Goal: Information Seeking & Learning: Check status

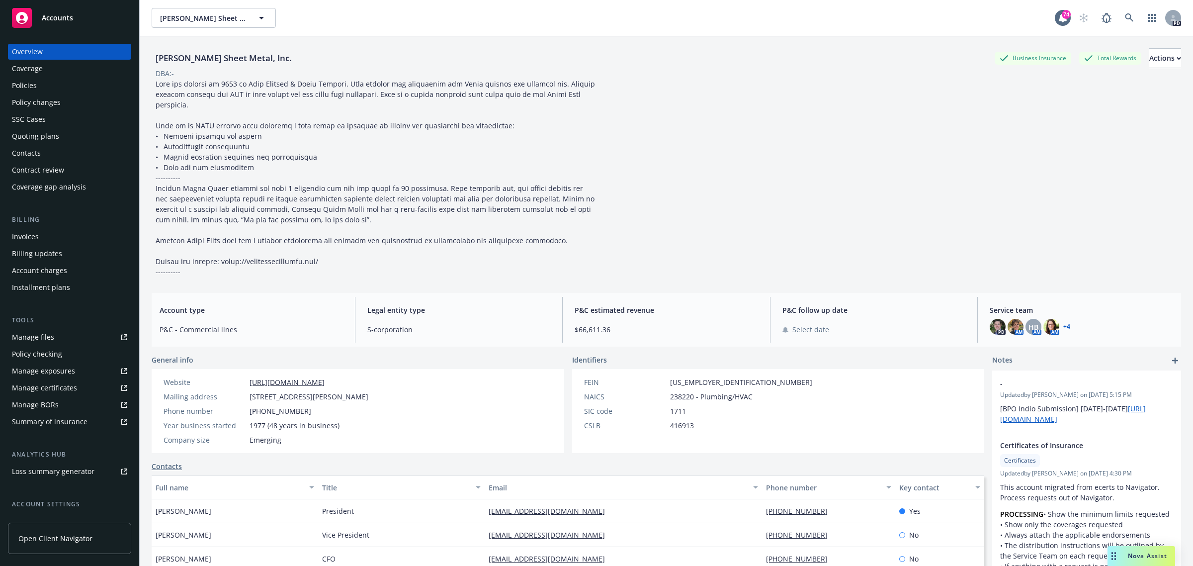
click at [61, 18] on span "Accounts" at bounding box center [57, 18] width 31 height 8
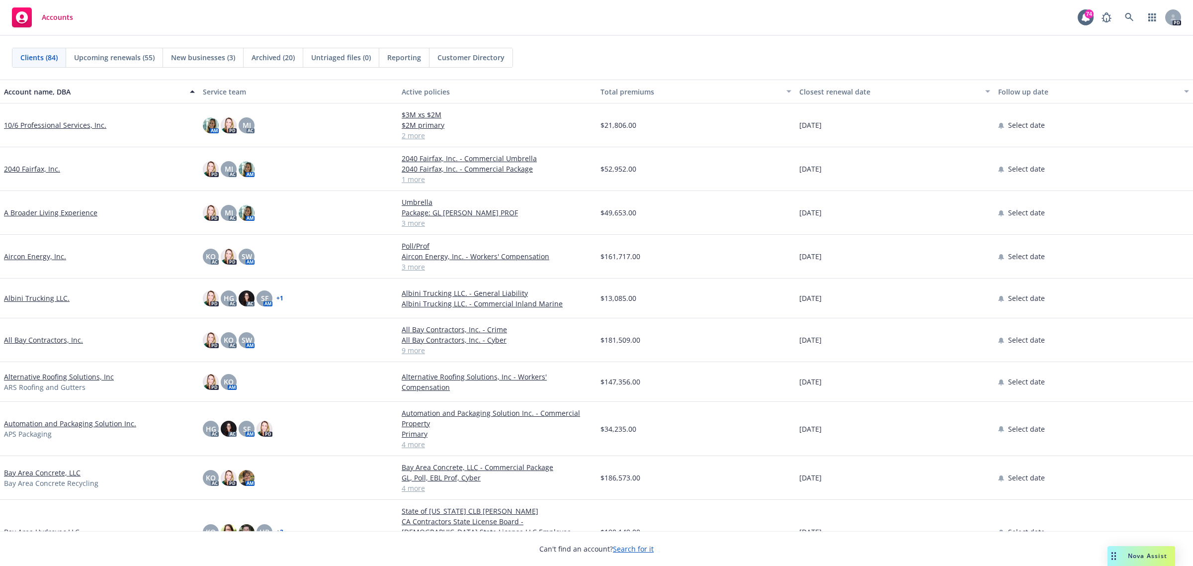
click at [25, 340] on link "All Bay Contractors, Inc." at bounding box center [43, 340] width 79 height 10
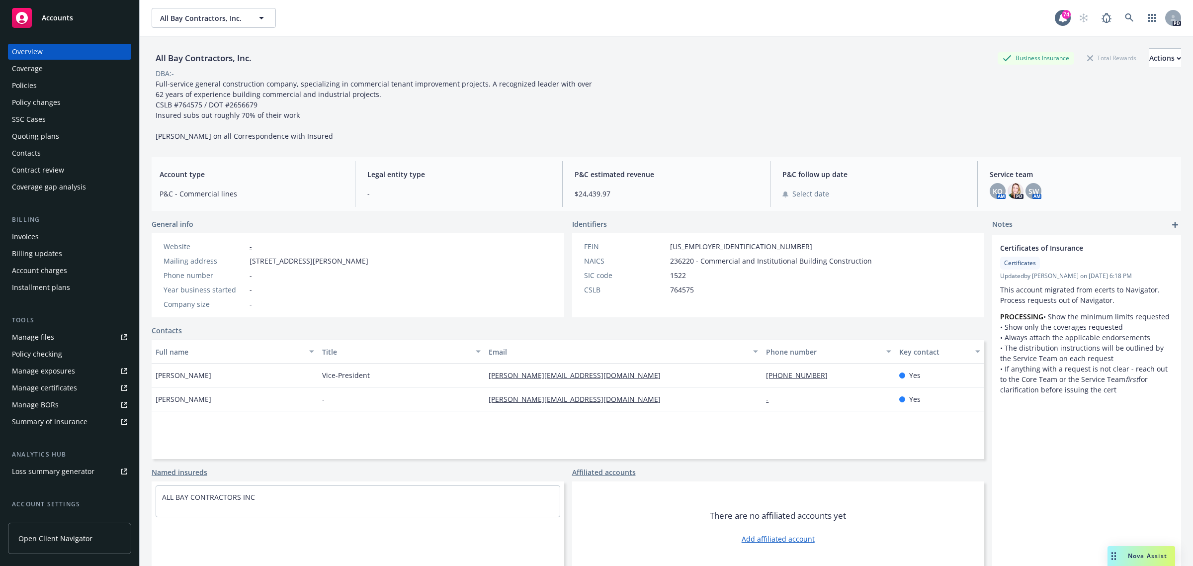
click at [13, 81] on div "Policies" at bounding box center [24, 86] width 25 height 16
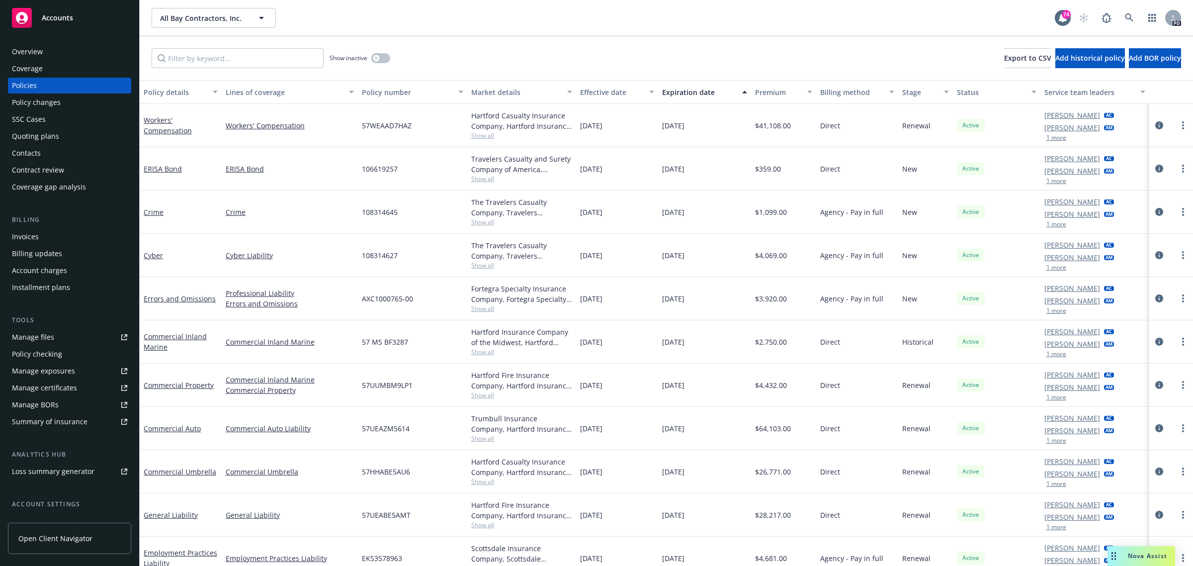
click at [38, 135] on div "Quoting plans" at bounding box center [35, 136] width 47 height 16
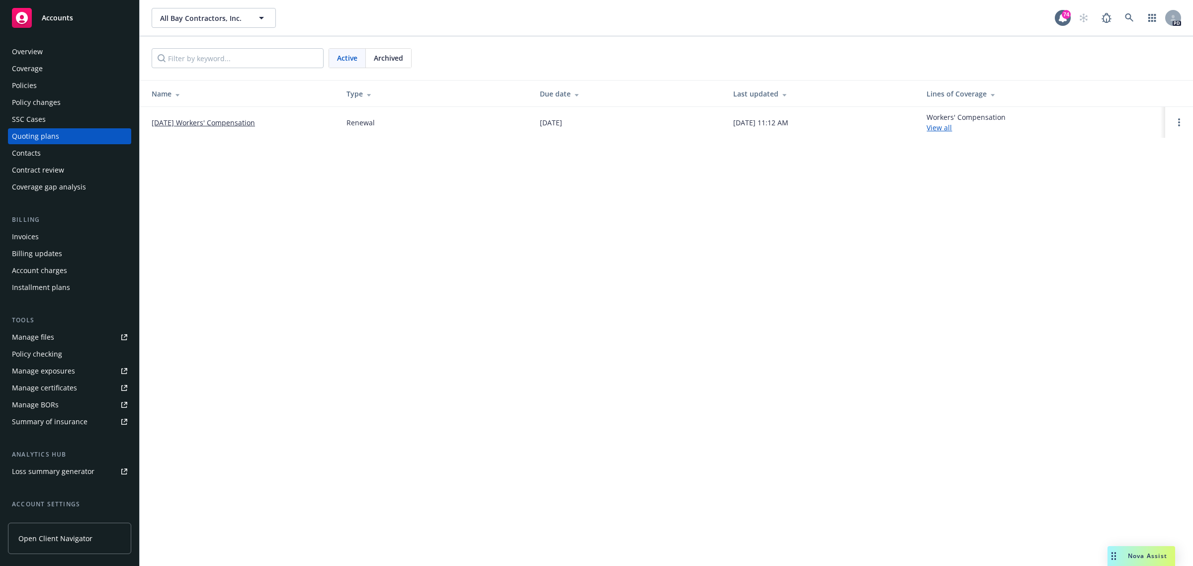
drag, startPoint x: 209, startPoint y: 122, endPoint x: 182, endPoint y: 96, distance: 37.6
click at [207, 122] on link "10/1/2025 Workers' Compensation" at bounding box center [203, 122] width 103 height 10
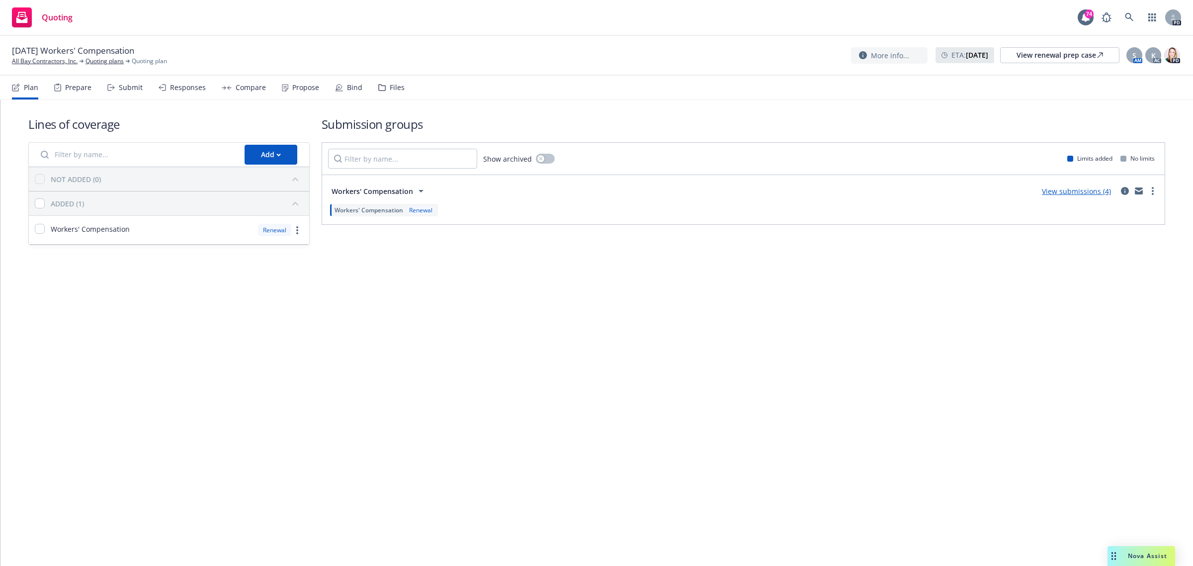
click at [1056, 190] on link "View submissions (4)" at bounding box center [1076, 190] width 69 height 9
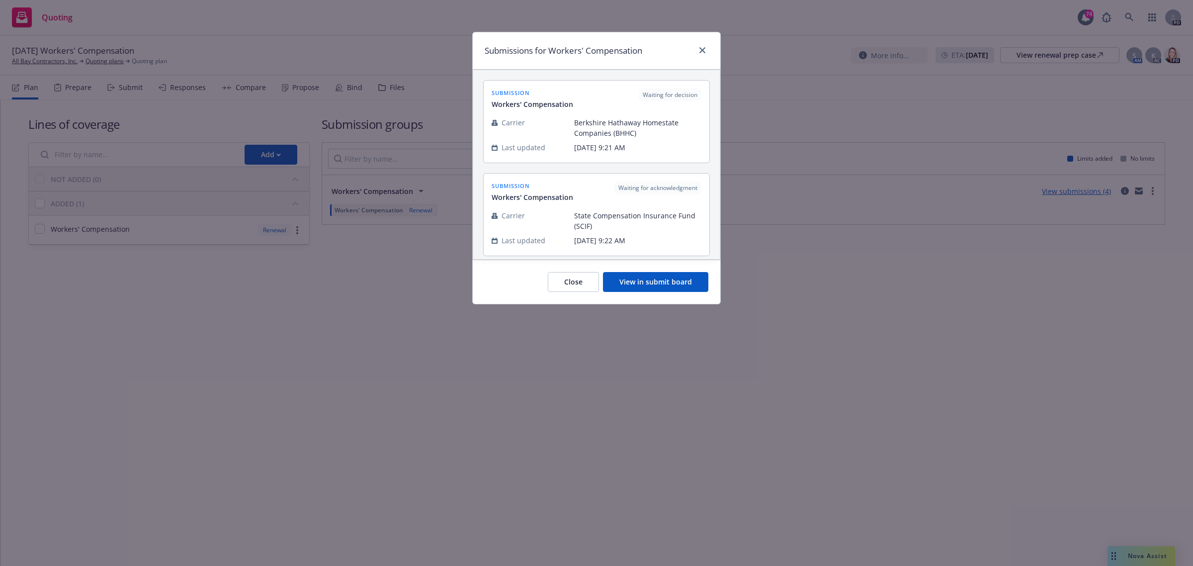
click at [667, 280] on button "View in submit board" at bounding box center [655, 282] width 105 height 20
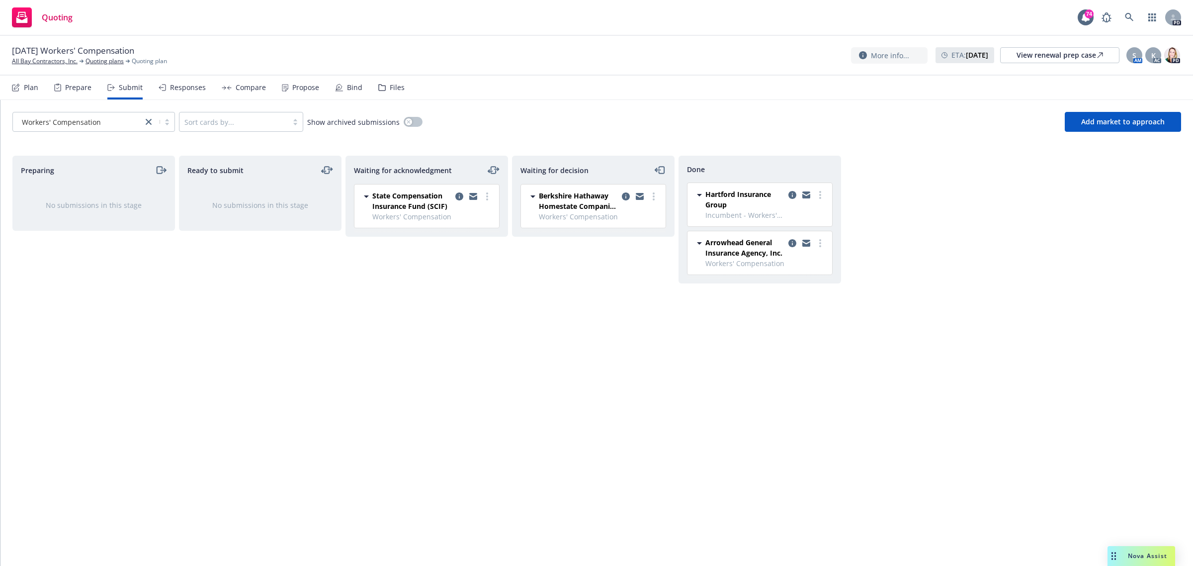
click at [734, 245] on span "Arrowhead General Insurance Agency, Inc." at bounding box center [745, 247] width 79 height 21
click at [791, 241] on icon "copy logging email" at bounding box center [793, 243] width 8 height 8
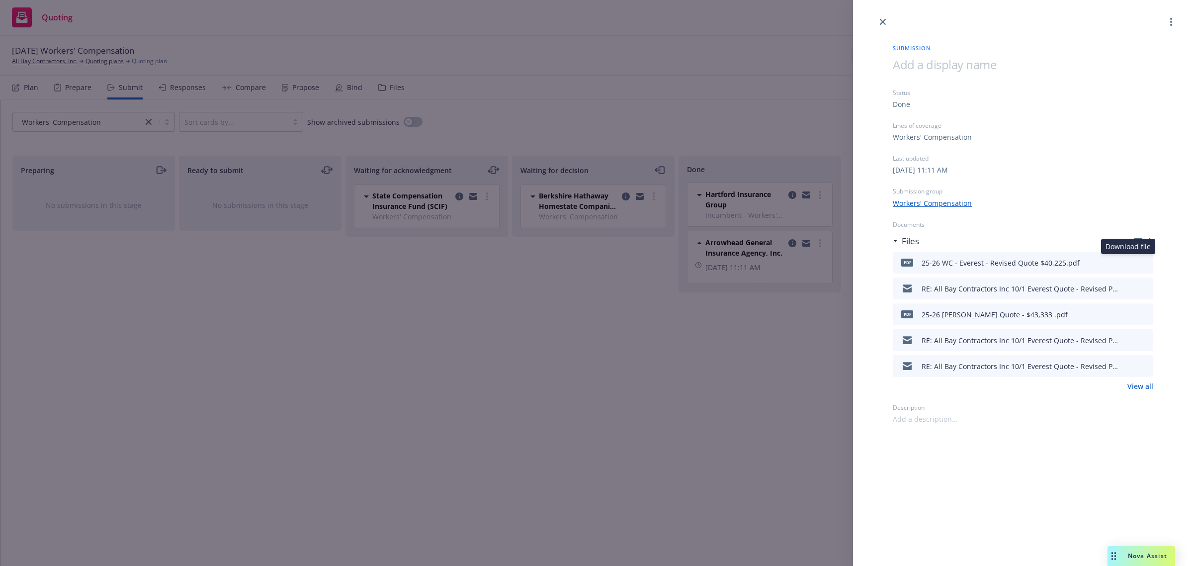
click at [1127, 259] on icon "download file" at bounding box center [1128, 262] width 8 height 8
click at [883, 23] on icon "close" at bounding box center [883, 22] width 6 height 6
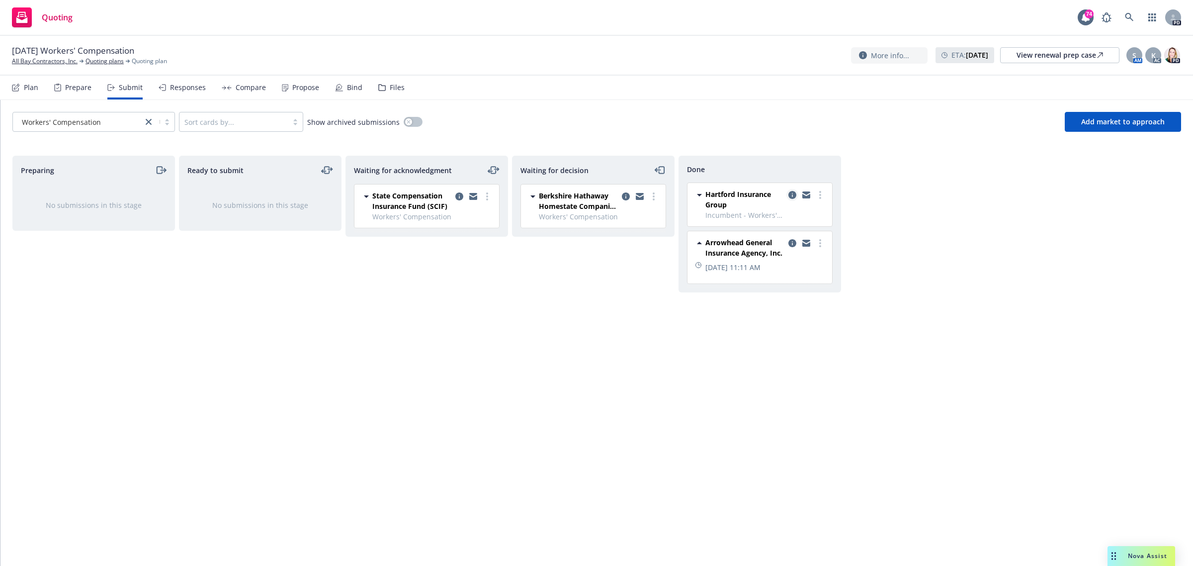
click at [792, 194] on icon "copy logging email" at bounding box center [793, 195] width 8 height 8
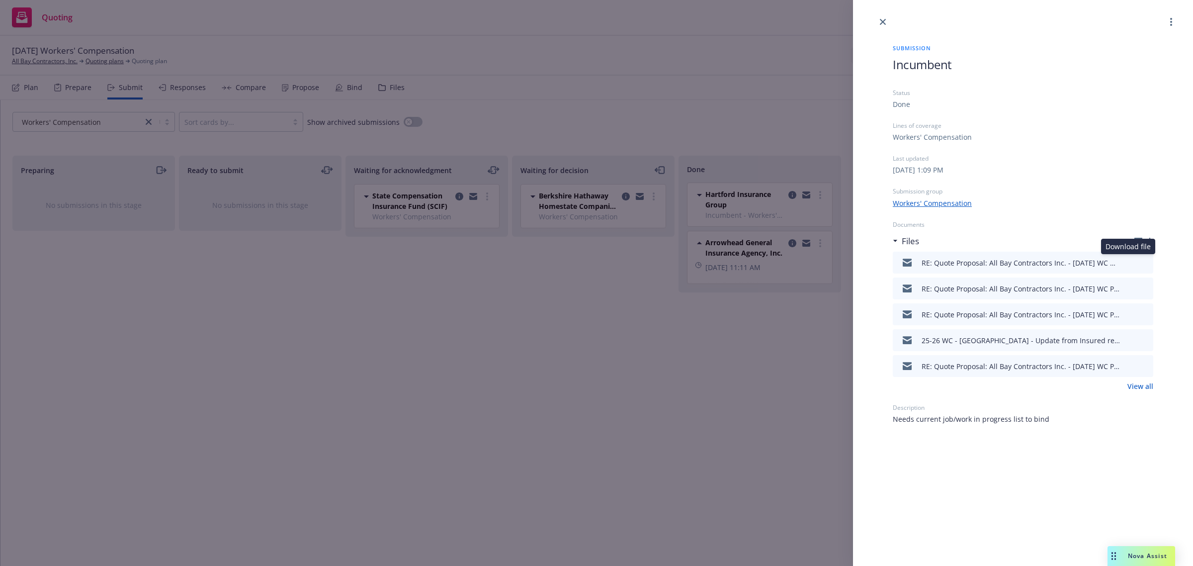
click at [1129, 259] on icon "download file" at bounding box center [1128, 262] width 8 height 8
click at [881, 23] on icon "close" at bounding box center [883, 22] width 6 height 6
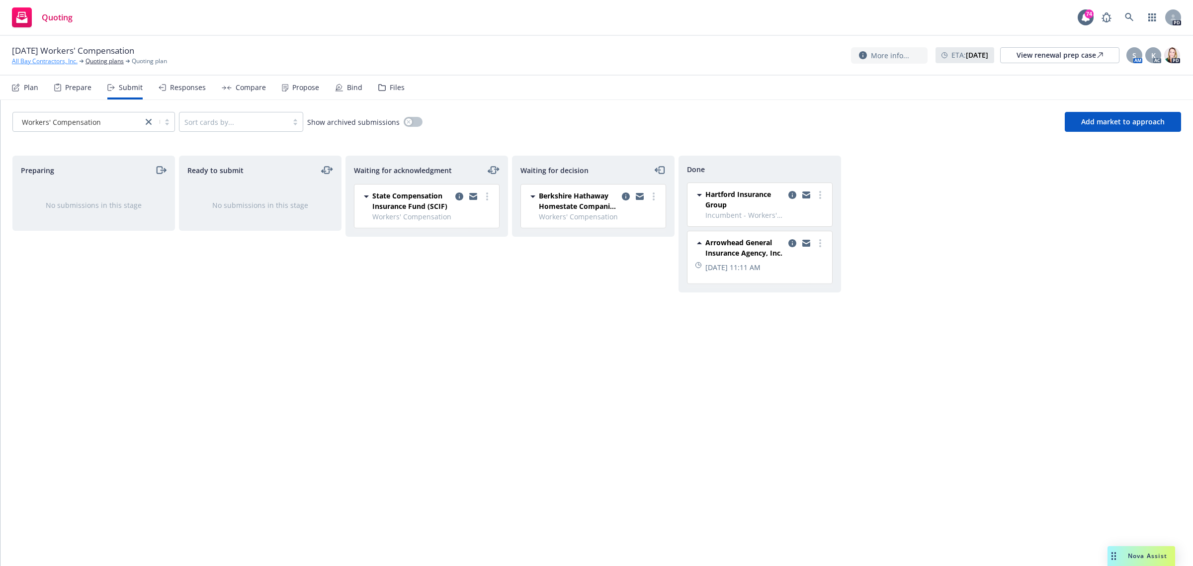
click at [55, 59] on link "All Bay Contractors, Inc." at bounding box center [45, 61] width 66 height 9
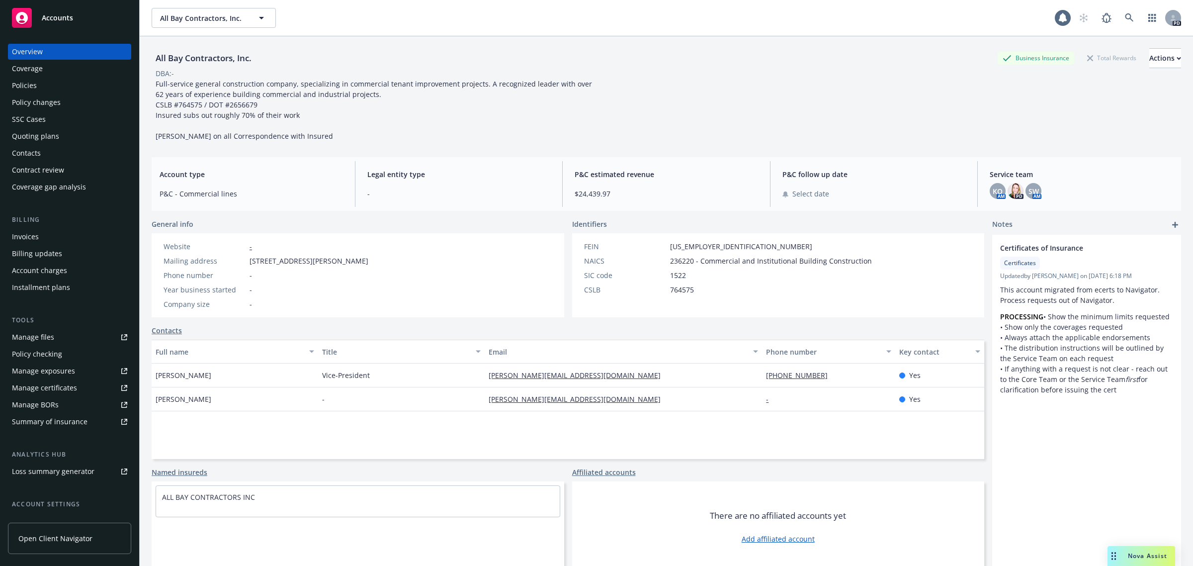
click at [66, 14] on span "Accounts" at bounding box center [57, 18] width 31 height 8
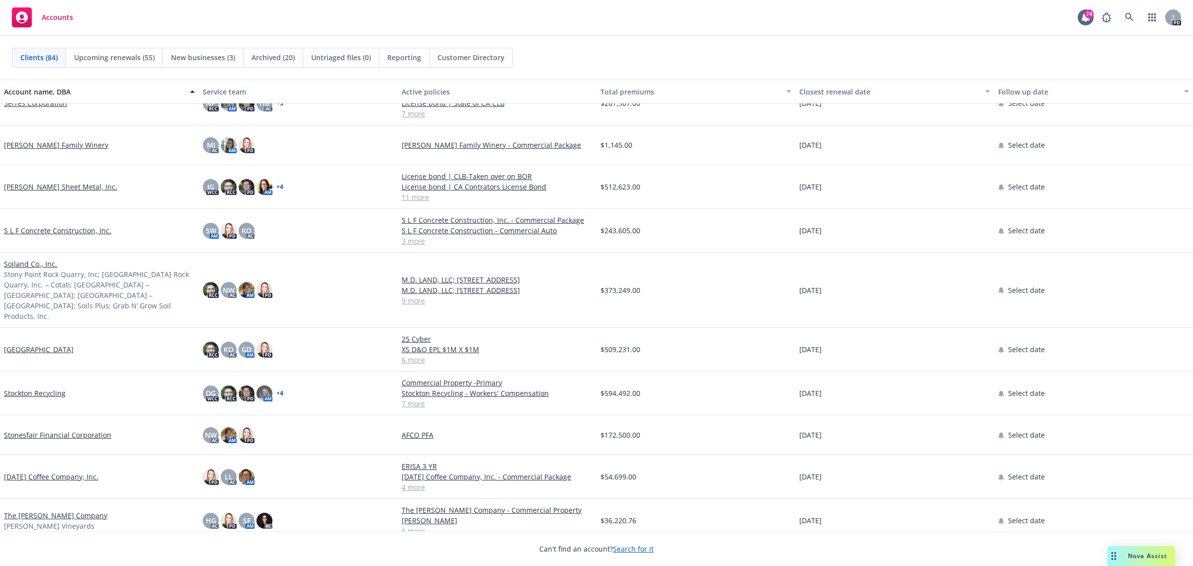
scroll to position [2610, 0]
click at [27, 262] on link "Soiland Co., Inc." at bounding box center [30, 265] width 53 height 10
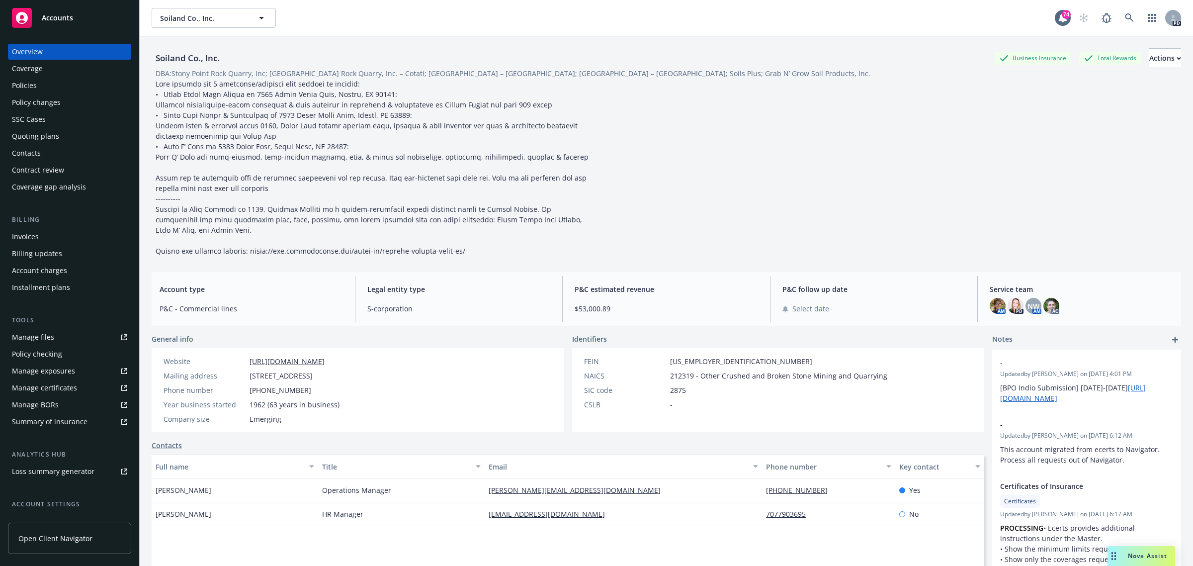
click at [56, 17] on span "Accounts" at bounding box center [57, 18] width 31 height 8
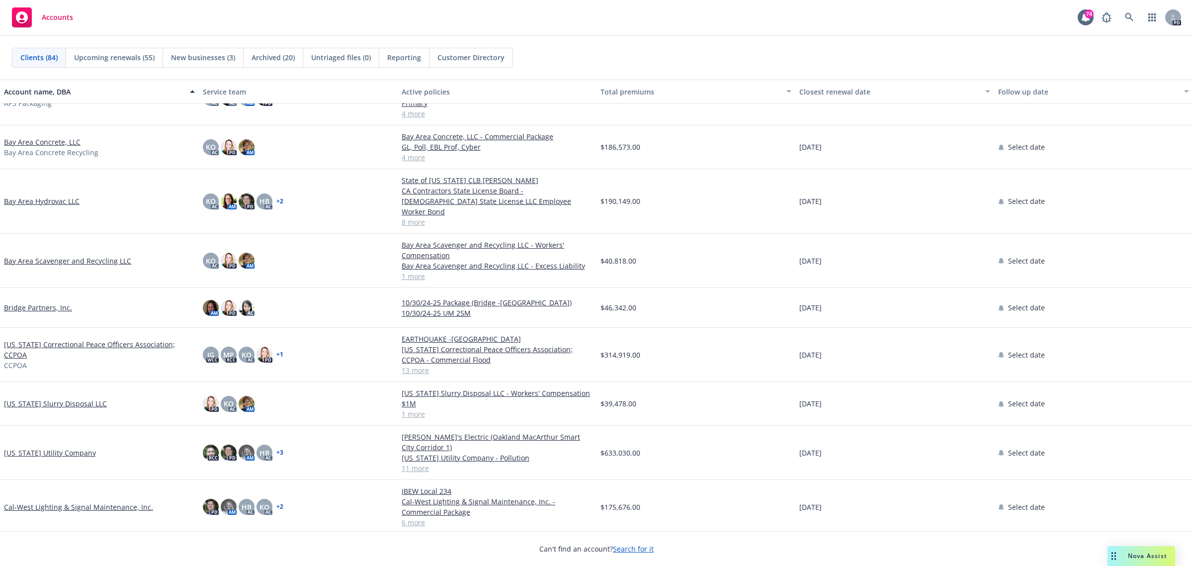
scroll to position [497, 0]
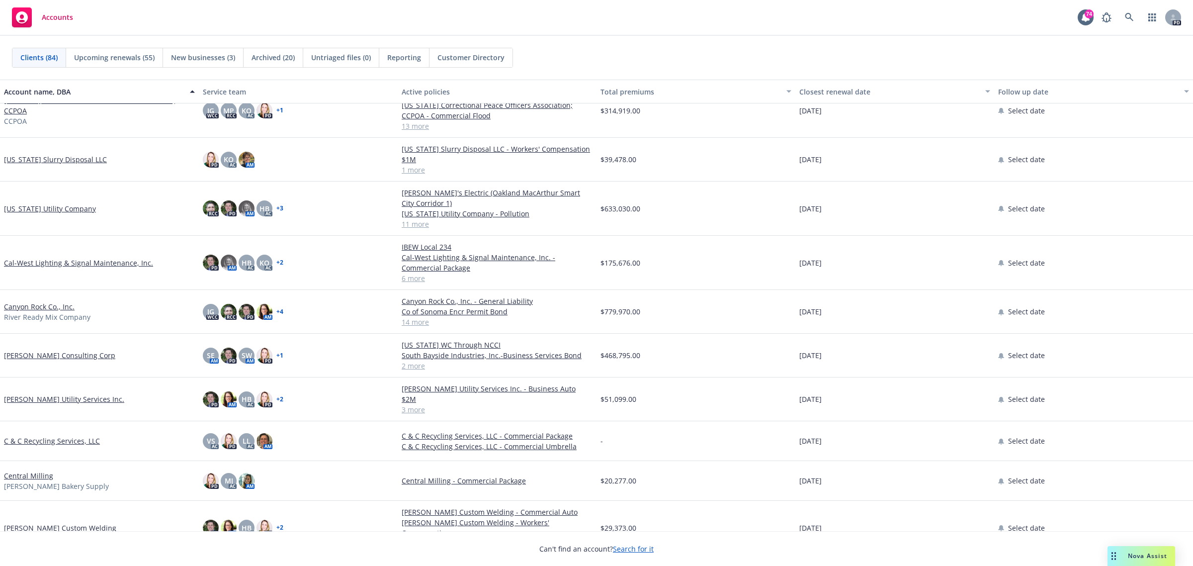
click at [17, 350] on link "[PERSON_NAME] Consulting Corp" at bounding box center [59, 355] width 111 height 10
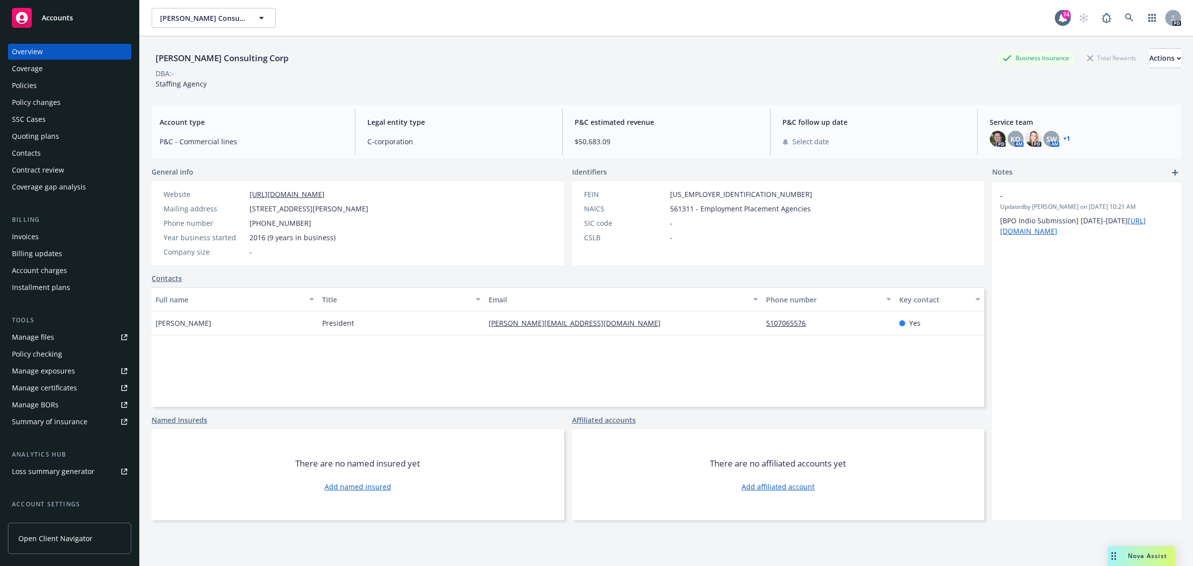
click at [46, 85] on div "Policies" at bounding box center [69, 86] width 115 height 16
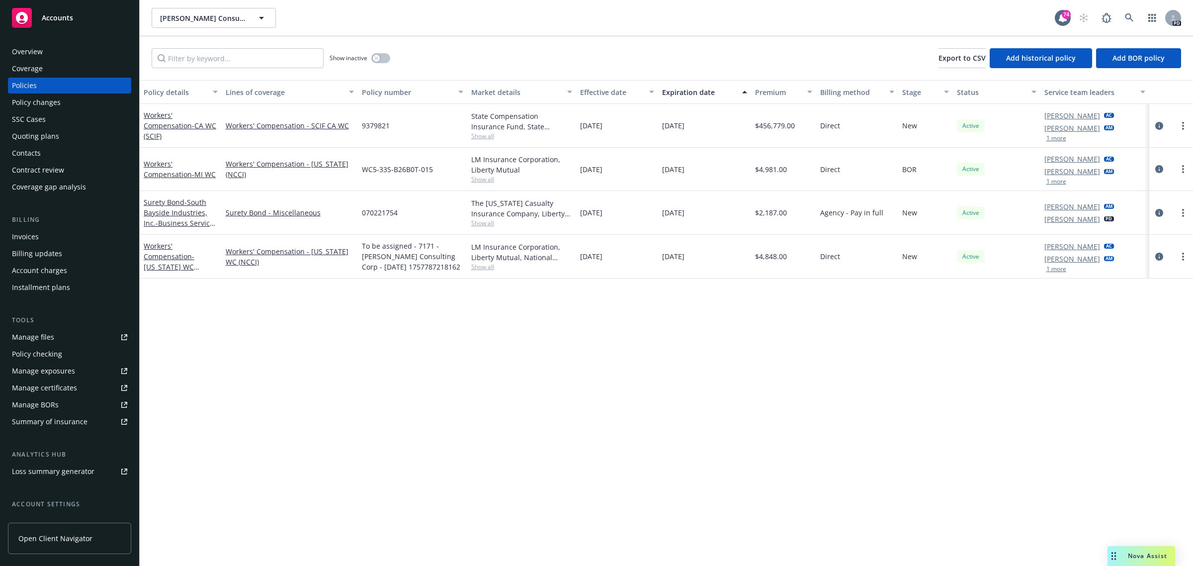
click at [55, 17] on span "Accounts" at bounding box center [57, 18] width 31 height 8
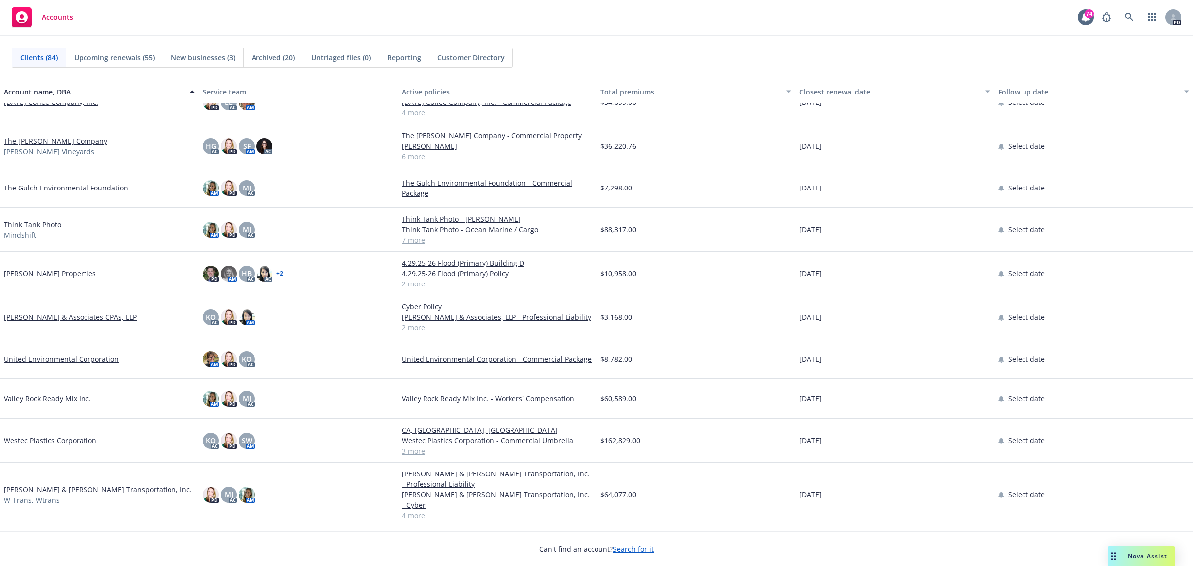
scroll to position [2956, 0]
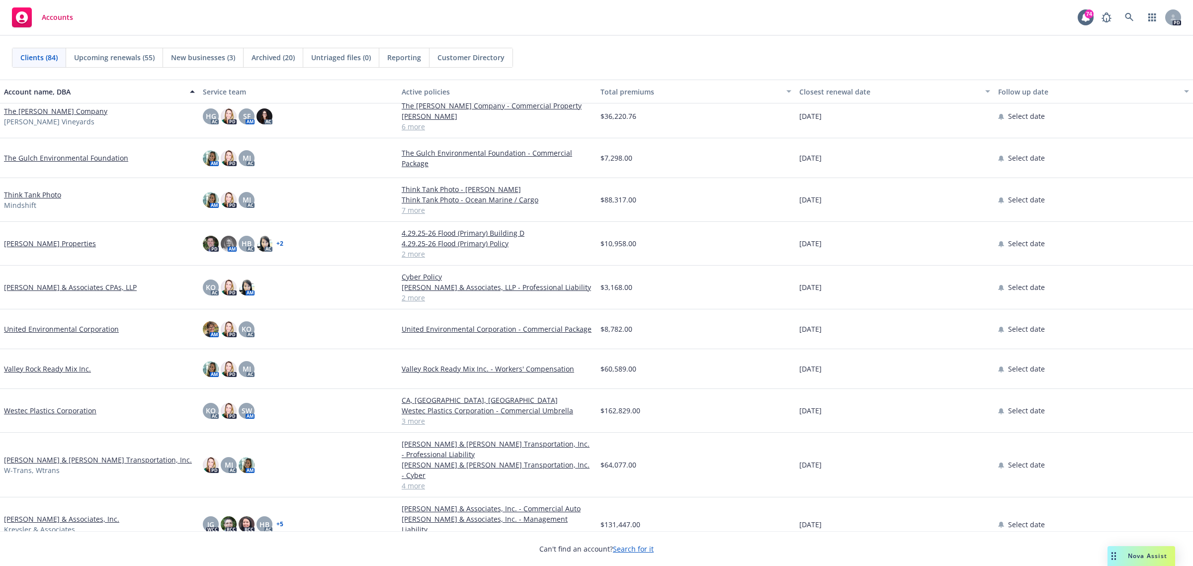
click at [51, 514] on link "[PERSON_NAME] & Associates, Inc." at bounding box center [61, 519] width 115 height 10
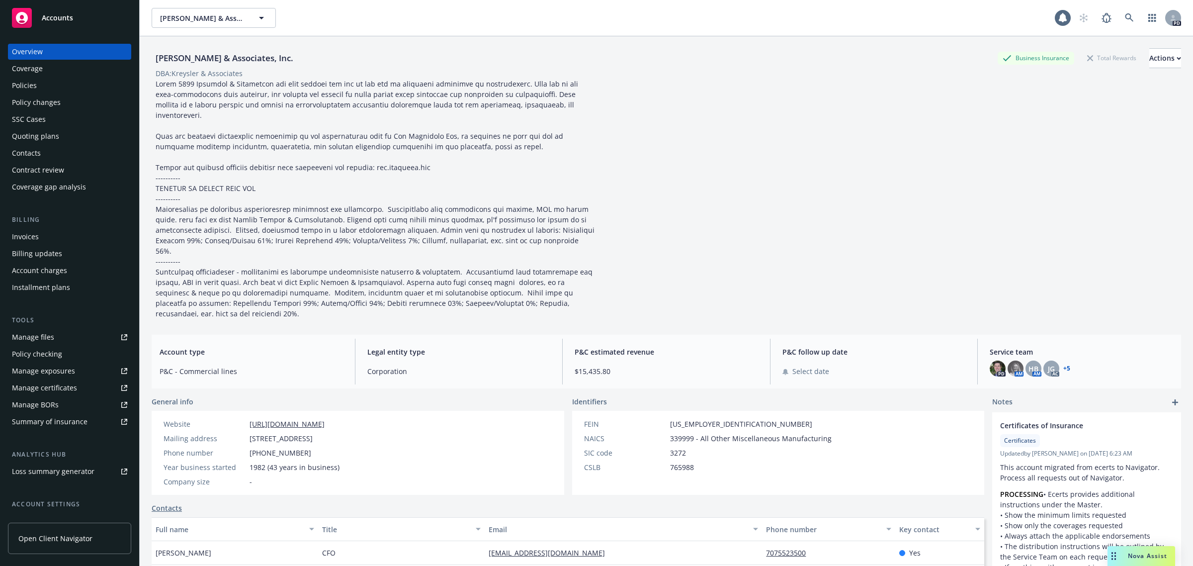
click at [35, 88] on div "Policies" at bounding box center [24, 86] width 25 height 16
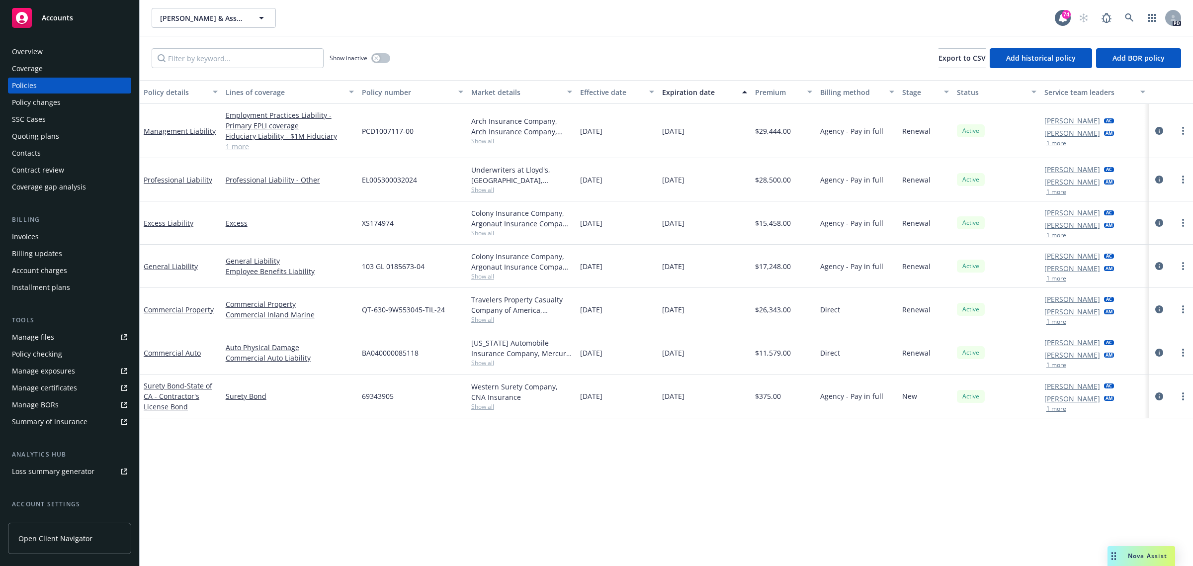
click at [64, 15] on span "Accounts" at bounding box center [57, 18] width 31 height 8
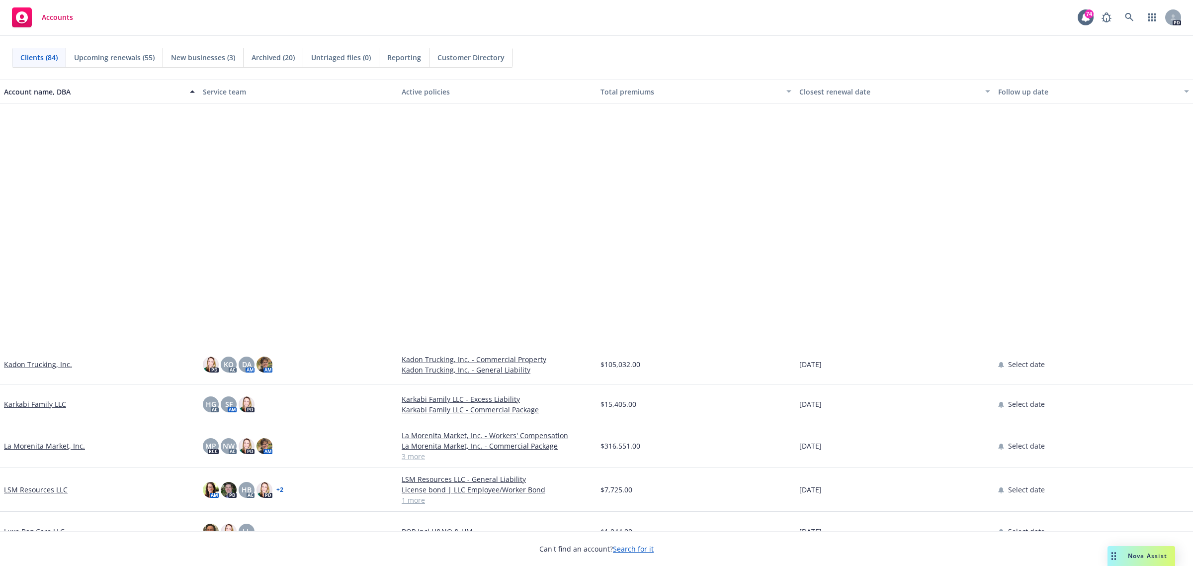
scroll to position [1802, 0]
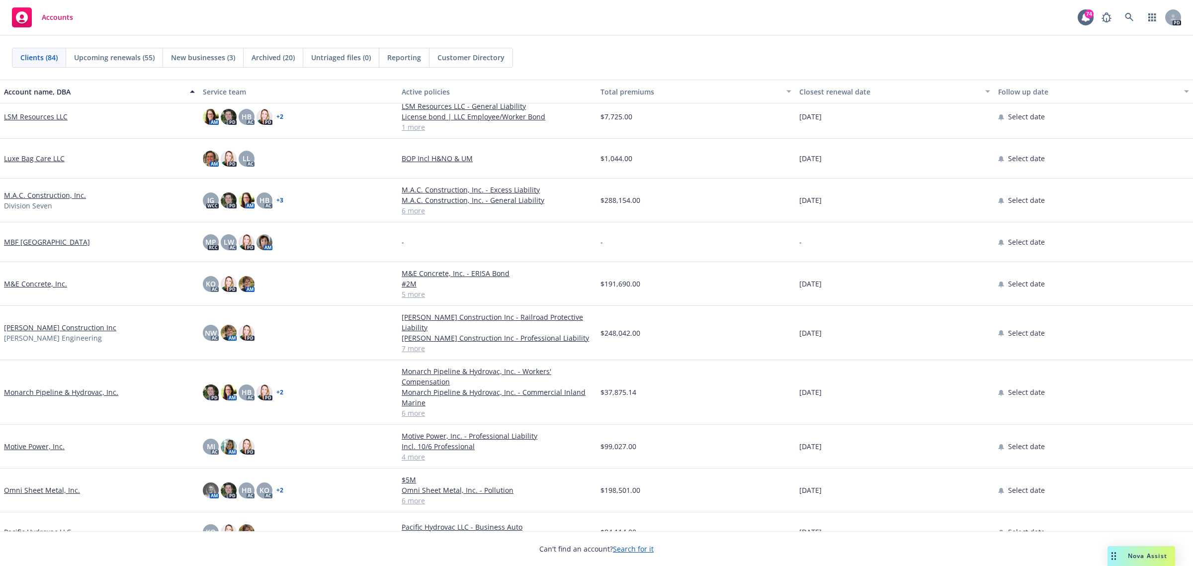
click at [28, 445] on link "Motive Power, Inc." at bounding box center [34, 446] width 61 height 10
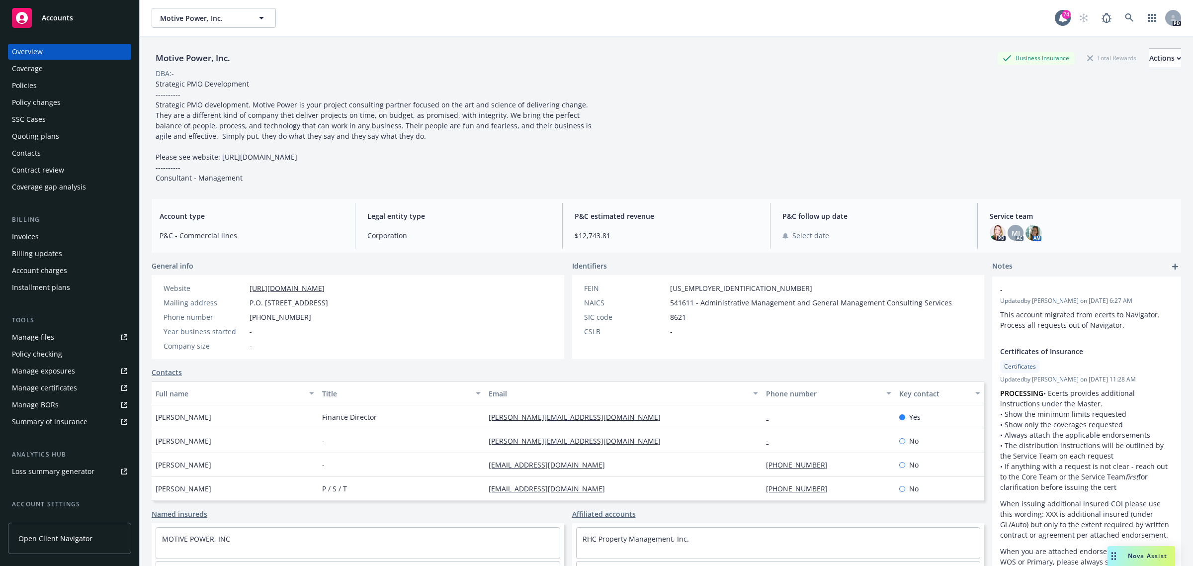
click at [29, 85] on div "Policies" at bounding box center [24, 86] width 25 height 16
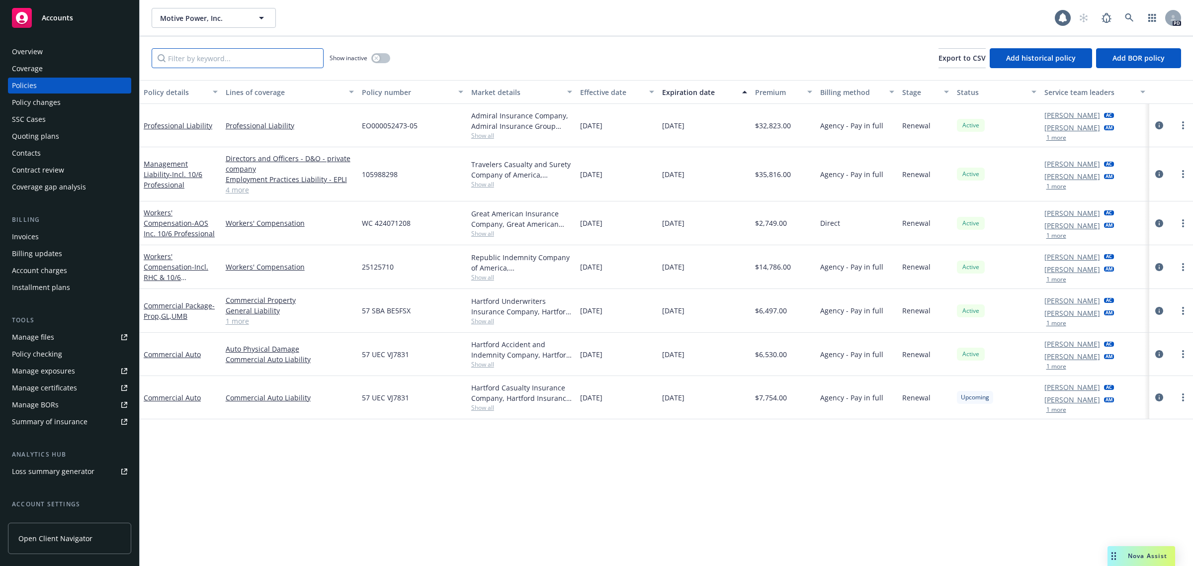
click at [225, 60] on input "Filter by keyword..." at bounding box center [238, 58] width 172 height 20
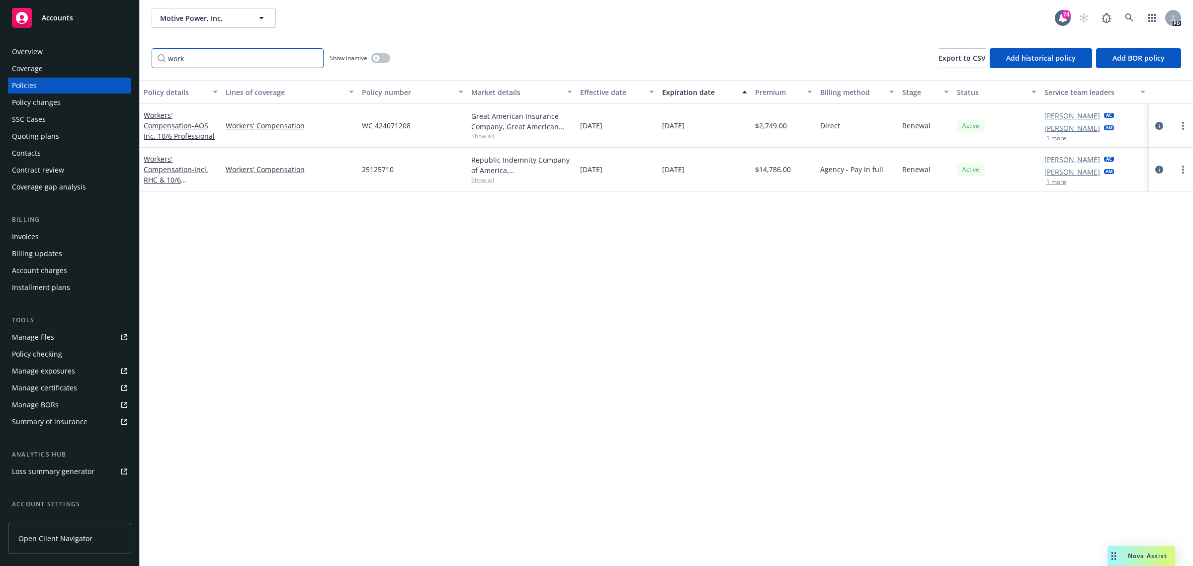
type input "work"
click at [375, 56] on icon "button" at bounding box center [376, 58] width 4 height 4
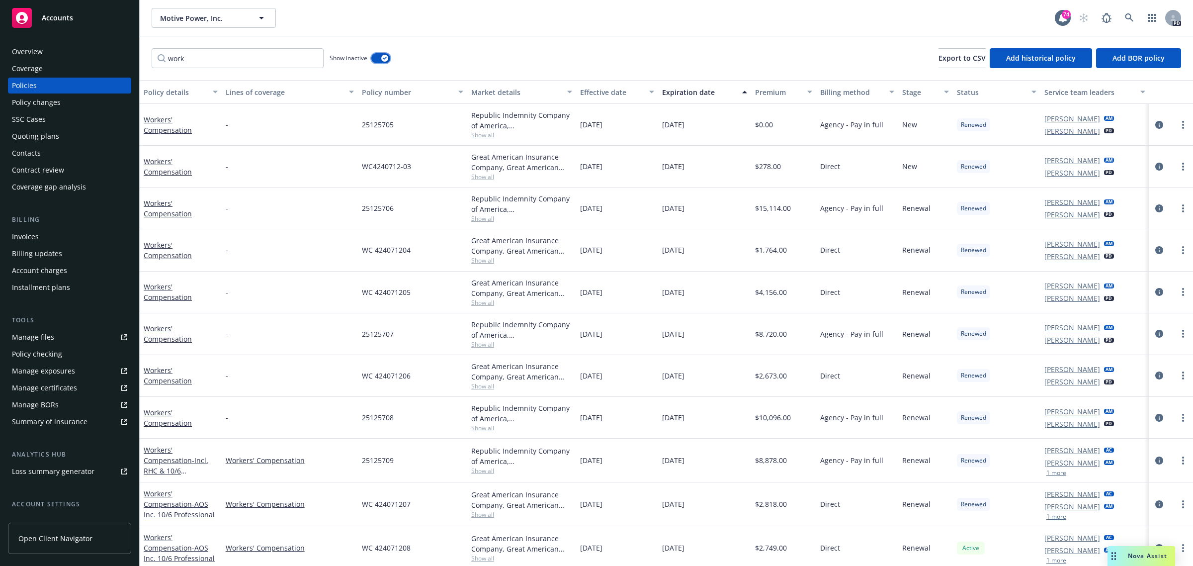
scroll to position [49, 0]
